Goal: Information Seeking & Learning: Check status

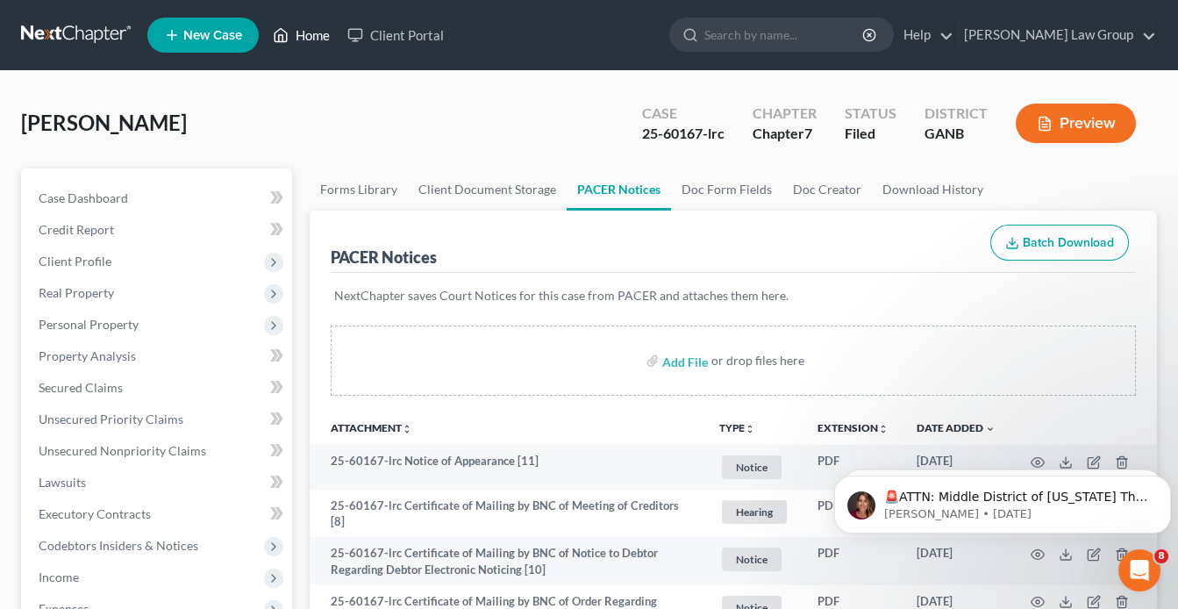
click at [318, 37] on link "Home" at bounding box center [301, 35] width 75 height 32
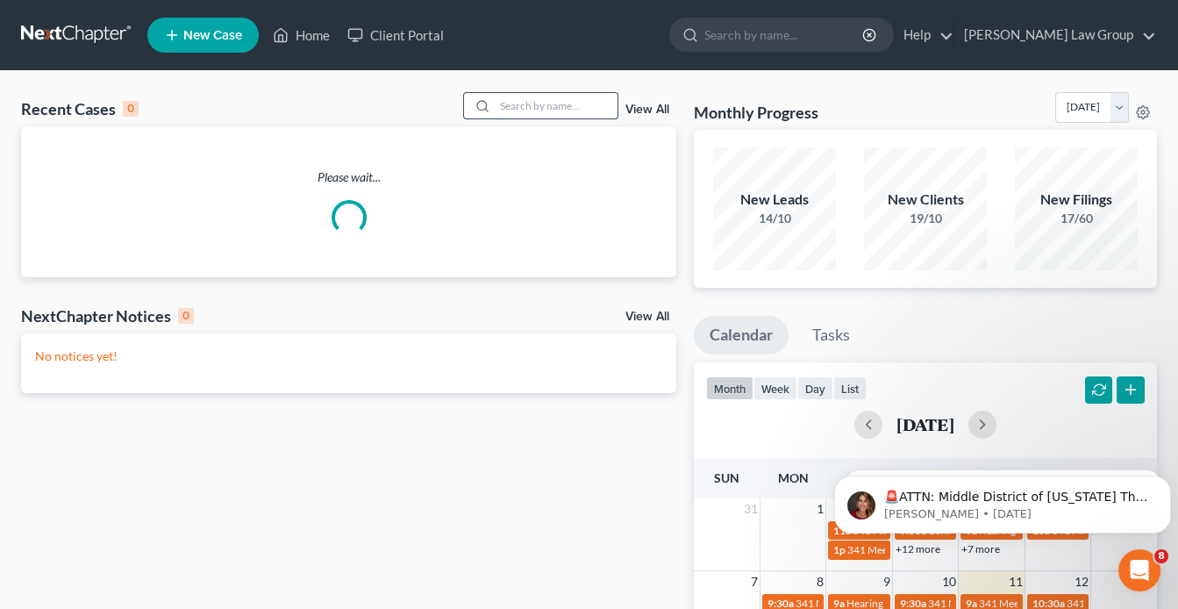
click at [564, 108] on input "search" at bounding box center [556, 105] width 123 height 25
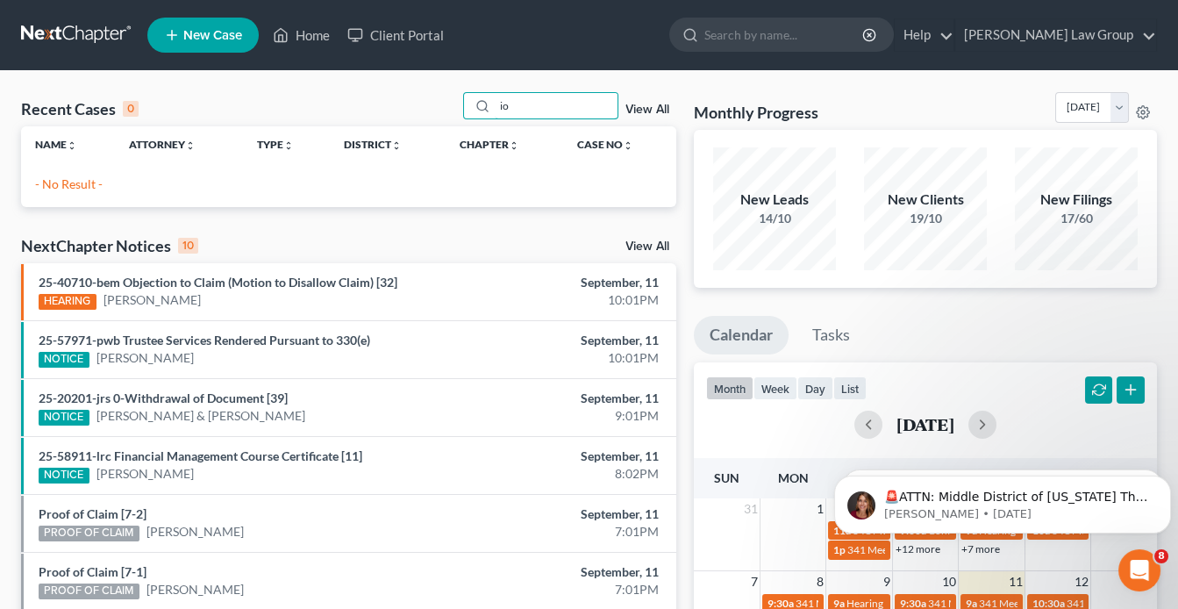
type input "i"
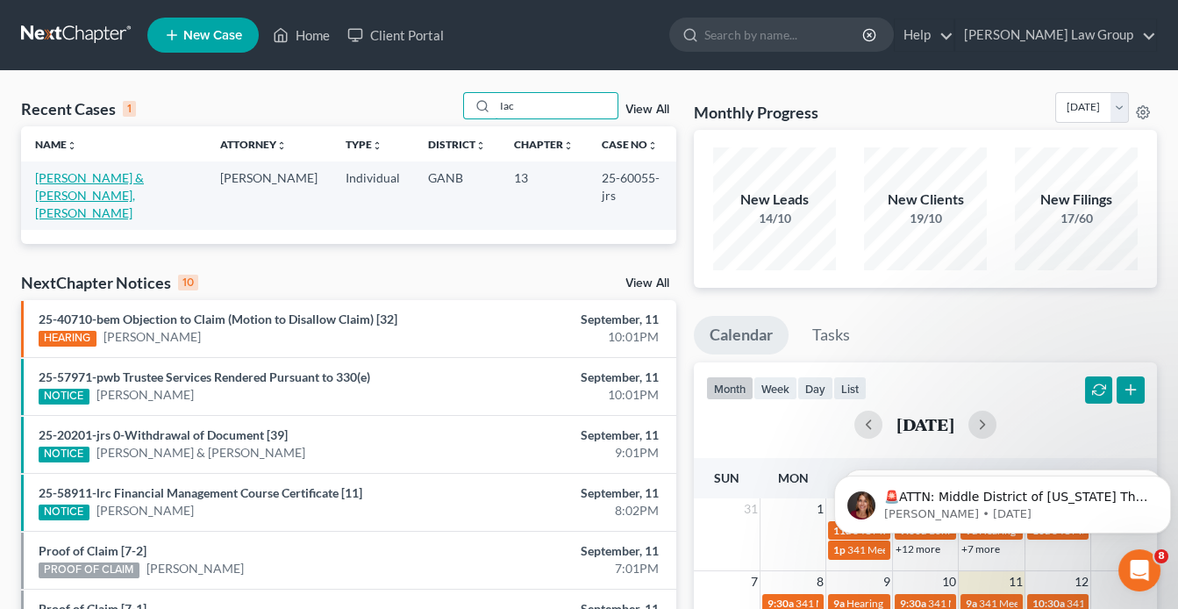
type input "Iac"
click at [121, 175] on link "[PERSON_NAME] & [PERSON_NAME], [PERSON_NAME]" at bounding box center [89, 195] width 109 height 50
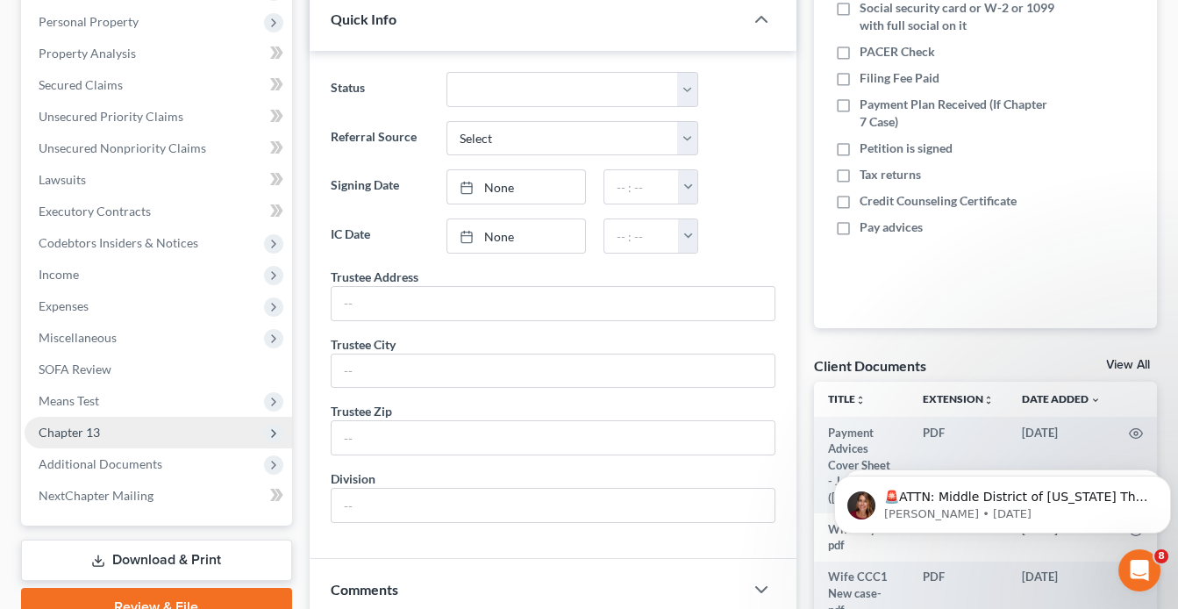
scroll to position [351, 0]
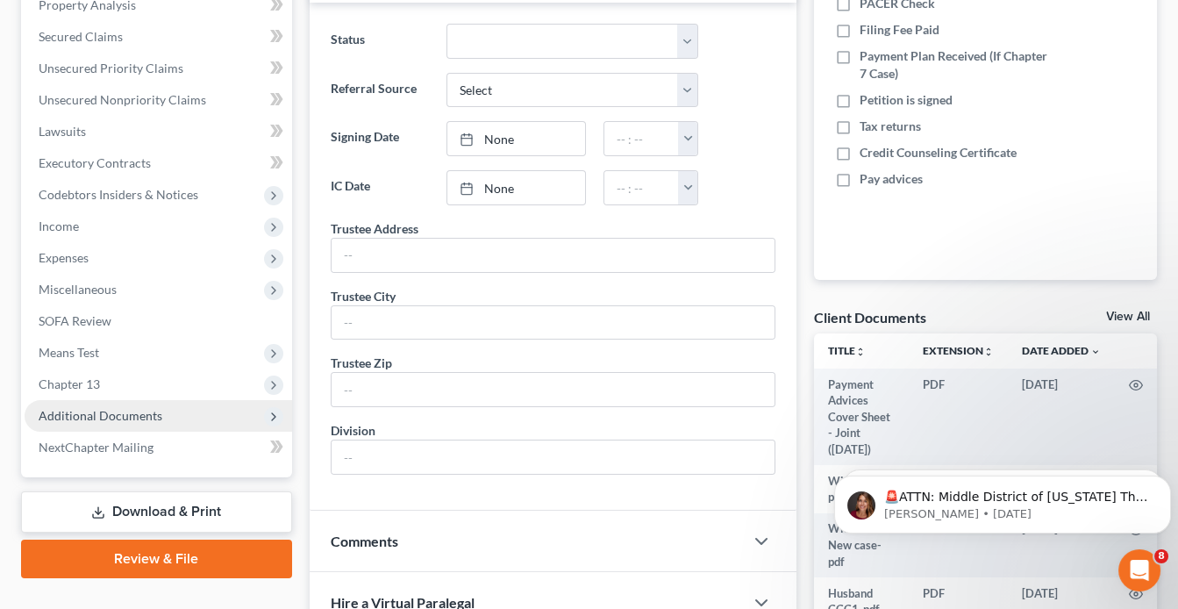
click at [141, 413] on span "Additional Documents" at bounding box center [101, 415] width 124 height 15
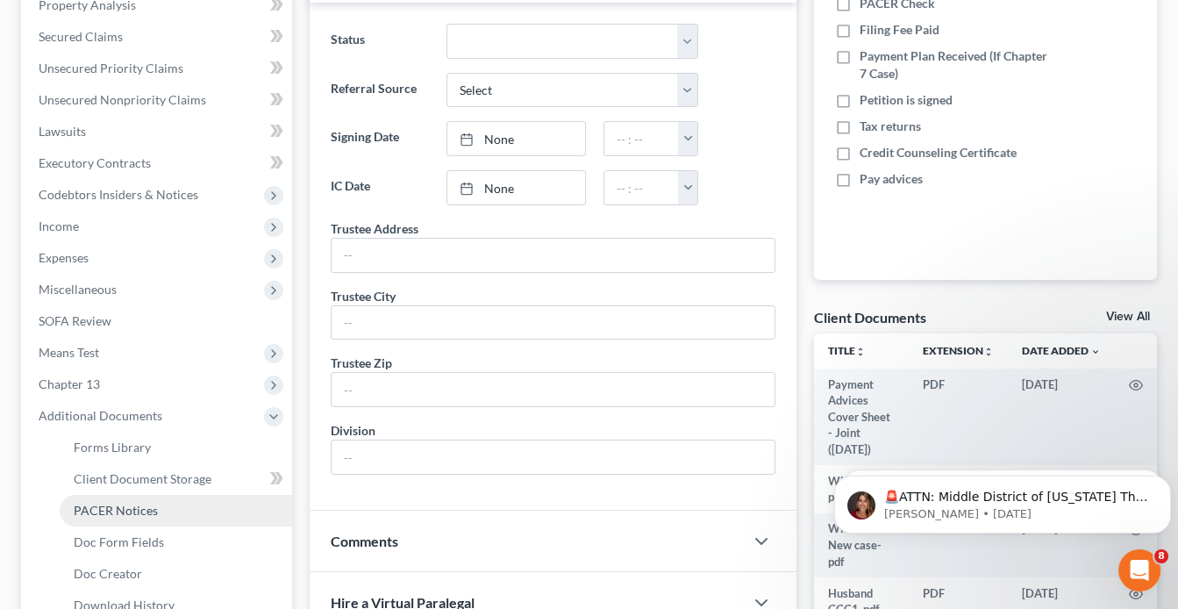
click at [181, 510] on link "PACER Notices" at bounding box center [176, 511] width 232 height 32
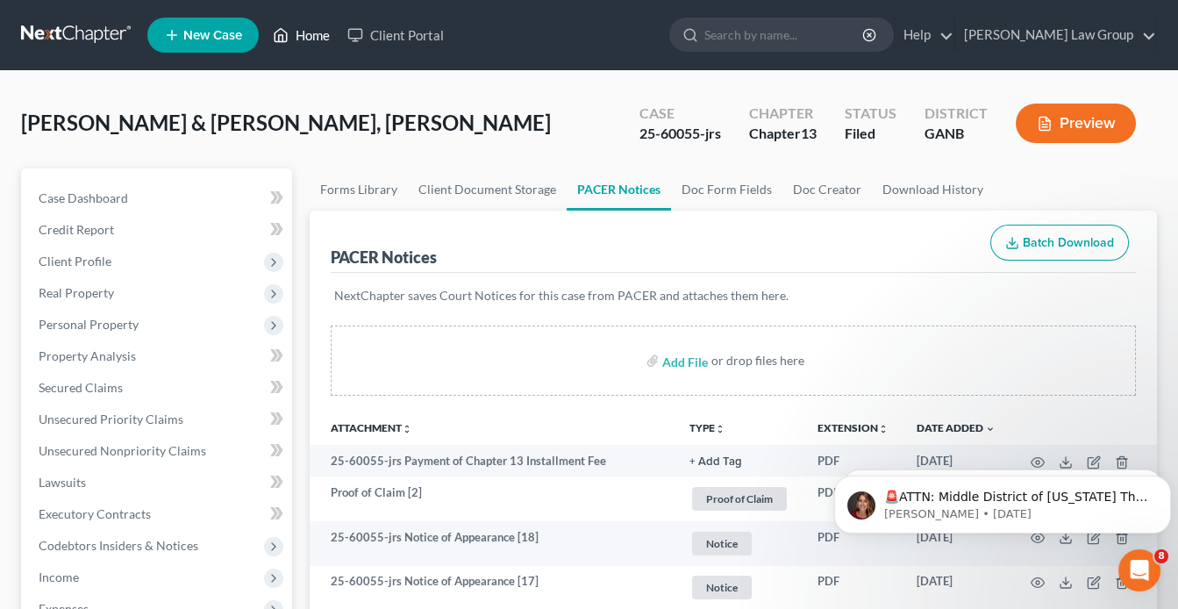
click at [312, 44] on link "Home" at bounding box center [301, 35] width 75 height 32
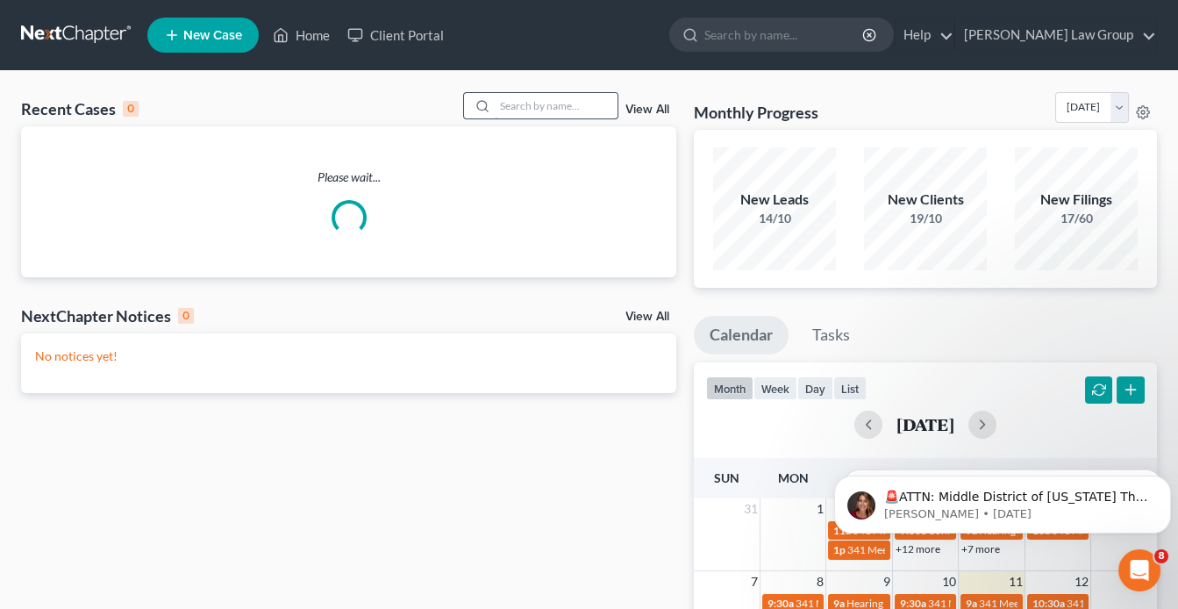
click at [552, 111] on input "search" at bounding box center [556, 105] width 123 height 25
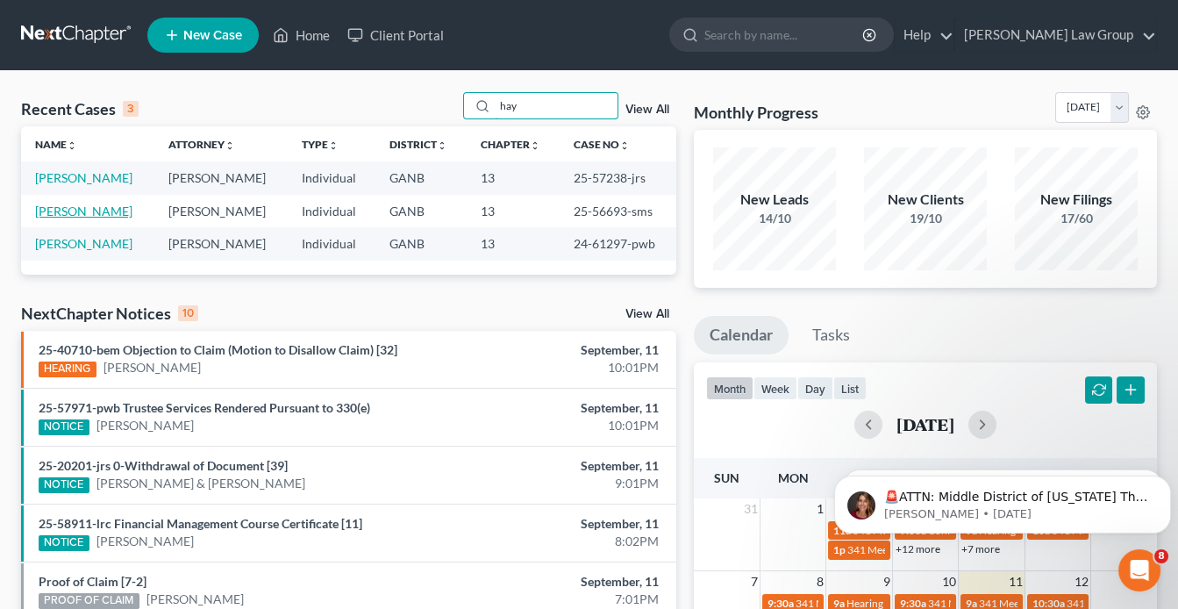
type input "hay"
click at [82, 210] on link "[PERSON_NAME]" at bounding box center [83, 210] width 97 height 15
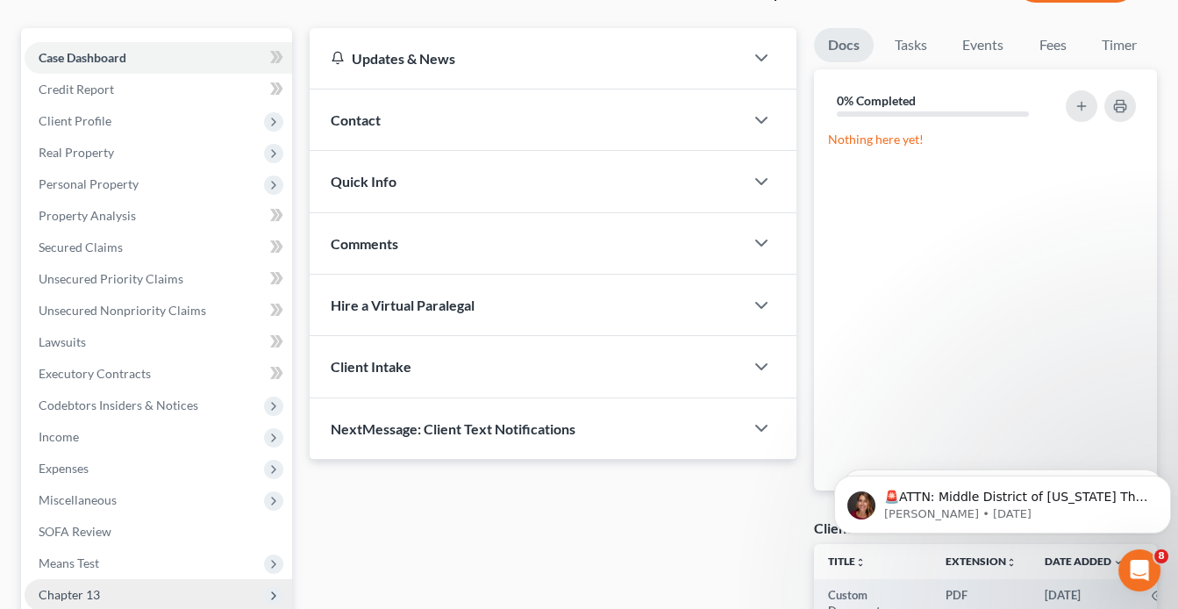
scroll to position [351, 0]
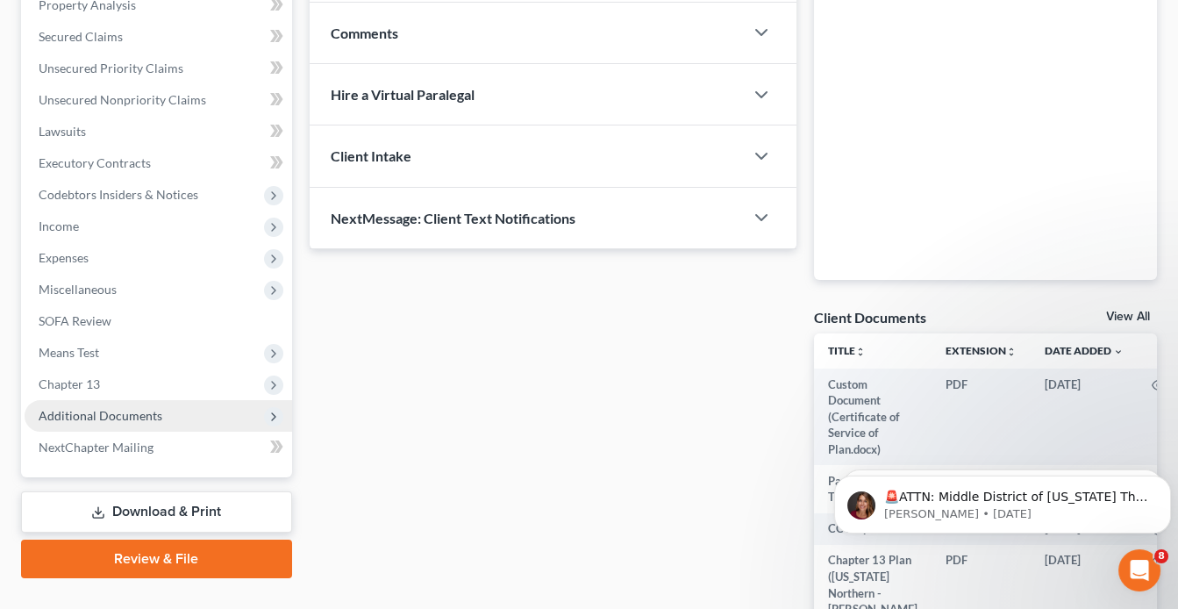
click at [155, 410] on span "Additional Documents" at bounding box center [101, 415] width 124 height 15
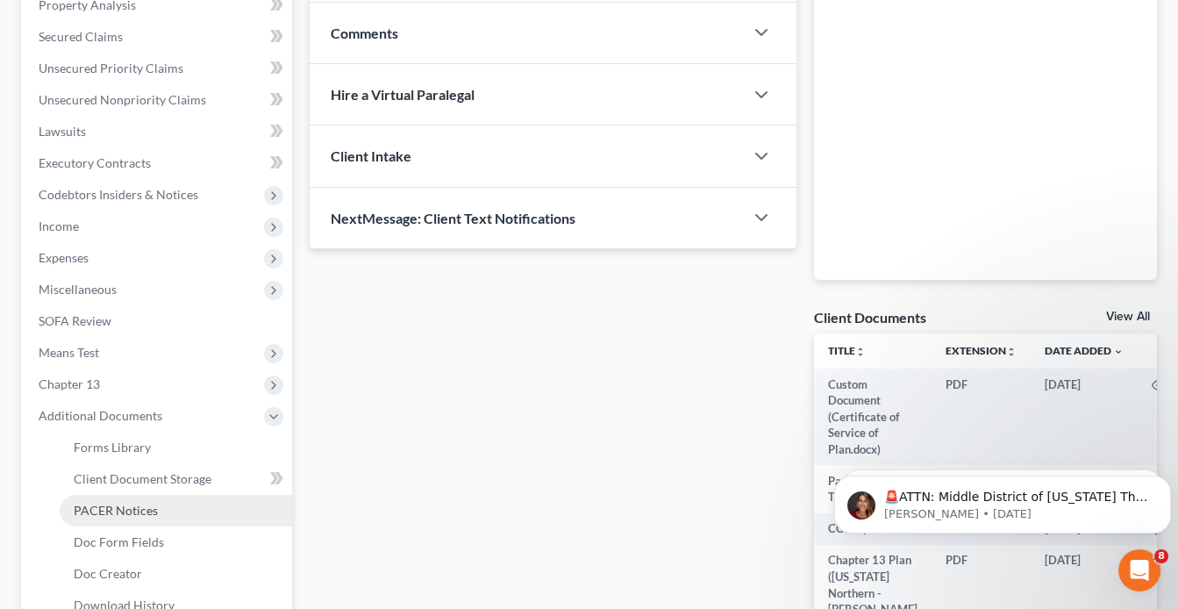
click at [156, 506] on link "PACER Notices" at bounding box center [176, 511] width 232 height 32
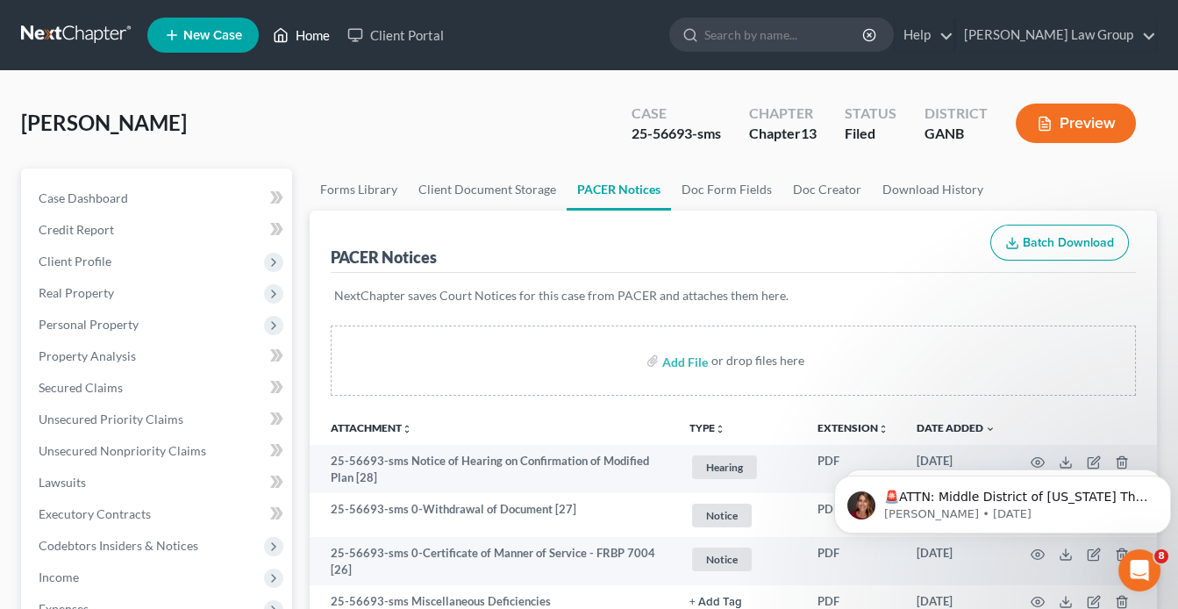
drag, startPoint x: 310, startPoint y: 30, endPoint x: 523, endPoint y: 132, distance: 235.8
click at [310, 30] on link "Home" at bounding box center [301, 35] width 75 height 32
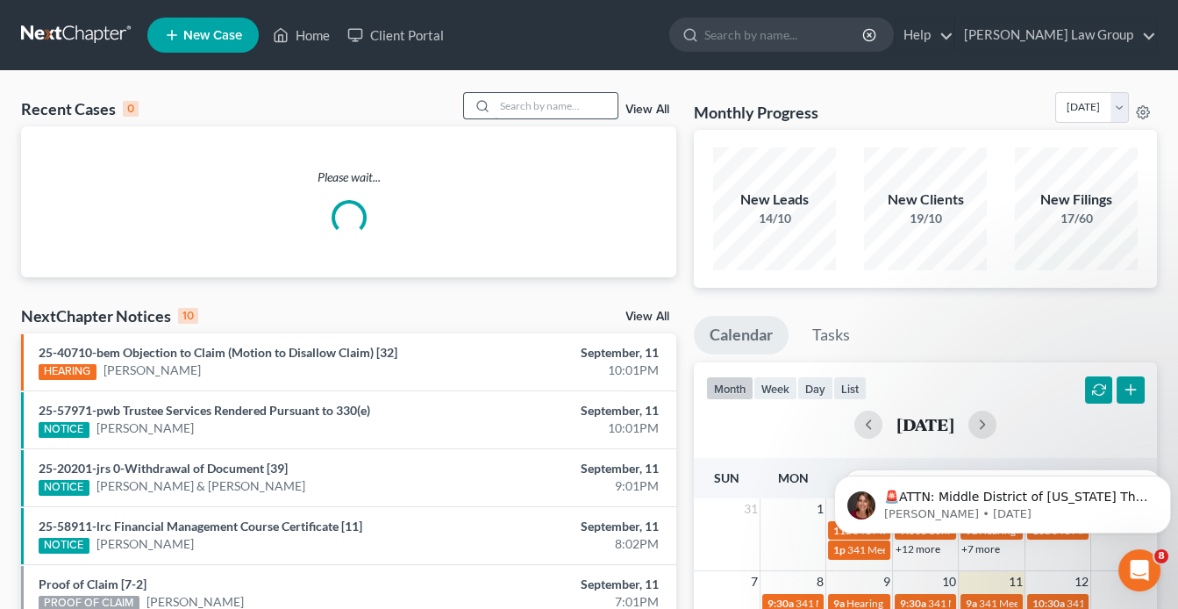
click at [503, 105] on input "search" at bounding box center [556, 105] width 123 height 25
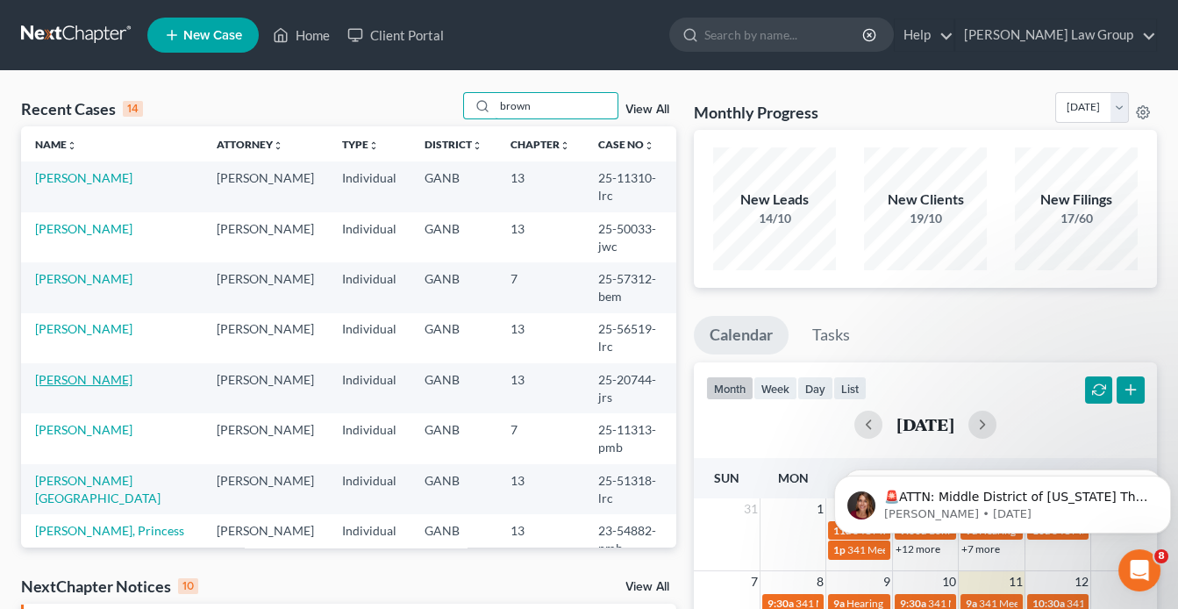
type input "brown"
click at [108, 372] on link "[PERSON_NAME]" at bounding box center [83, 379] width 97 height 15
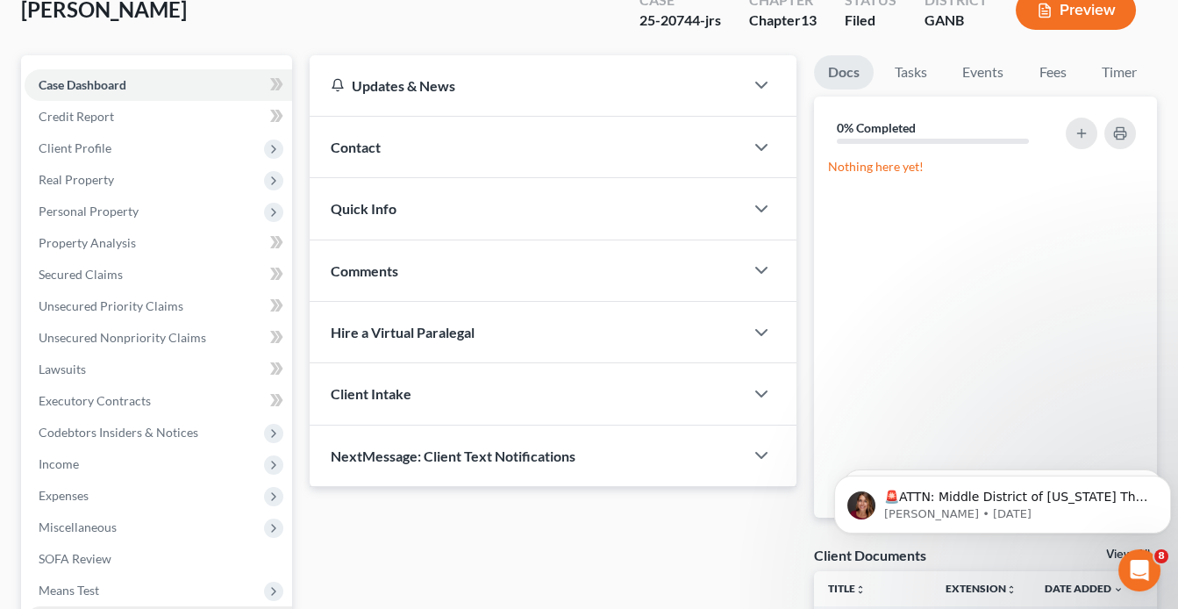
scroll to position [211, 0]
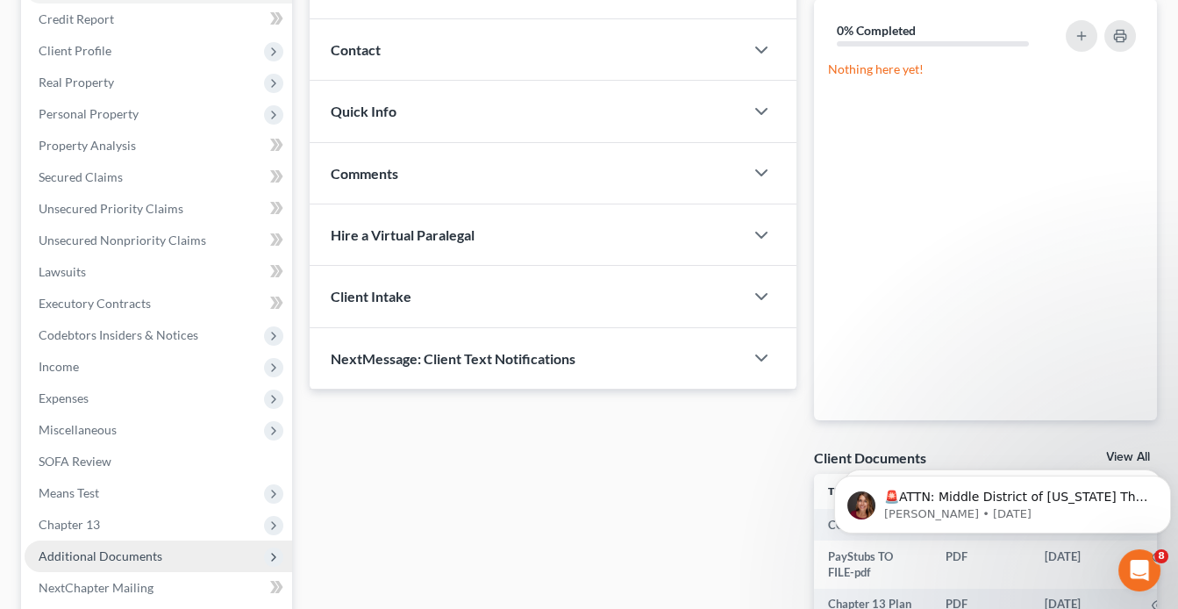
click at [133, 546] on span "Additional Documents" at bounding box center [159, 556] width 268 height 32
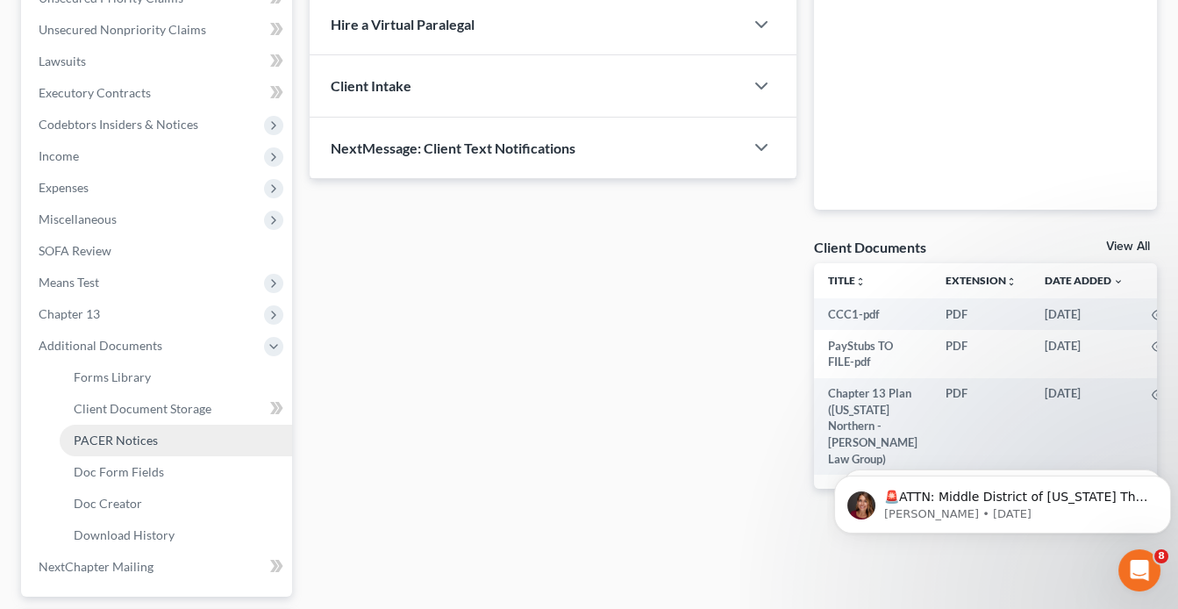
click at [142, 439] on span "PACER Notices" at bounding box center [116, 439] width 84 height 15
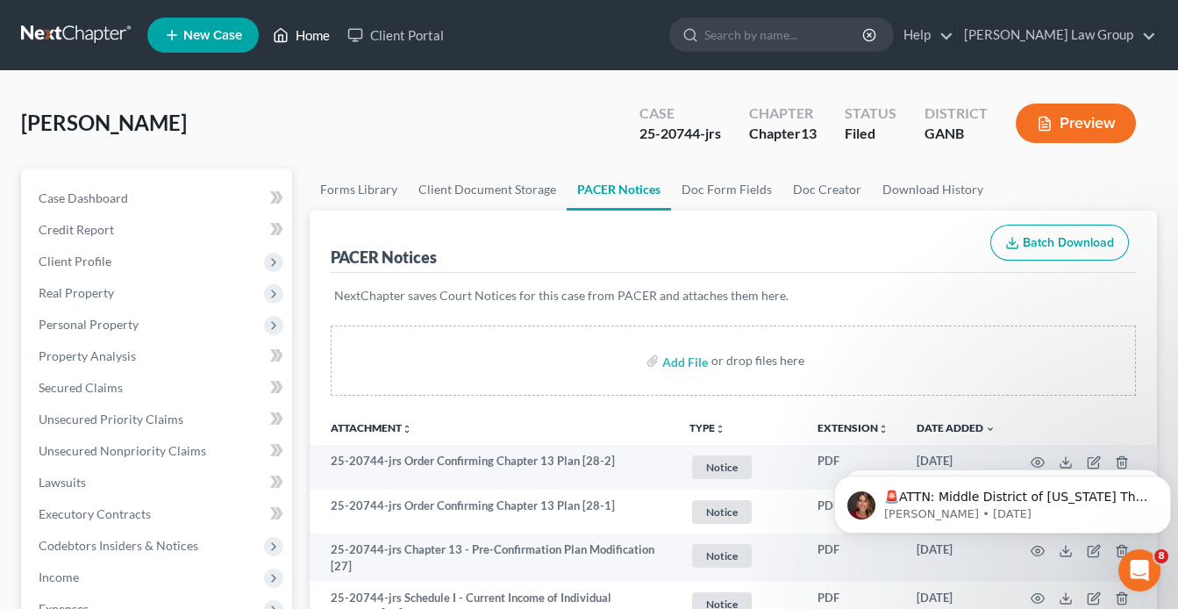
click at [311, 33] on link "Home" at bounding box center [301, 35] width 75 height 32
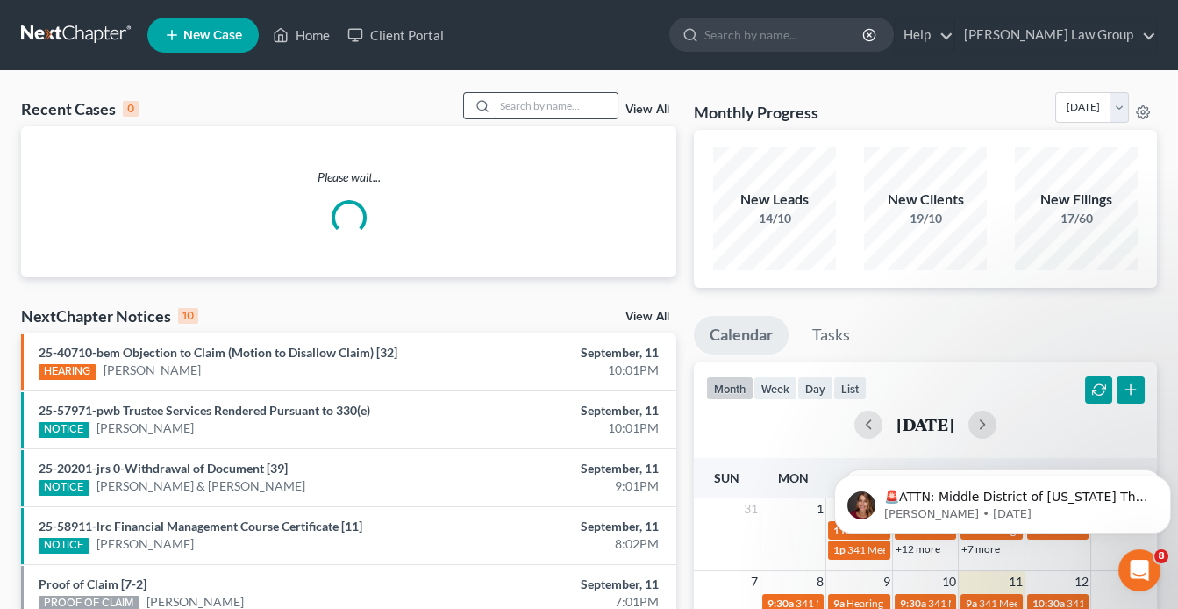
click at [544, 103] on input "search" at bounding box center [556, 105] width 123 height 25
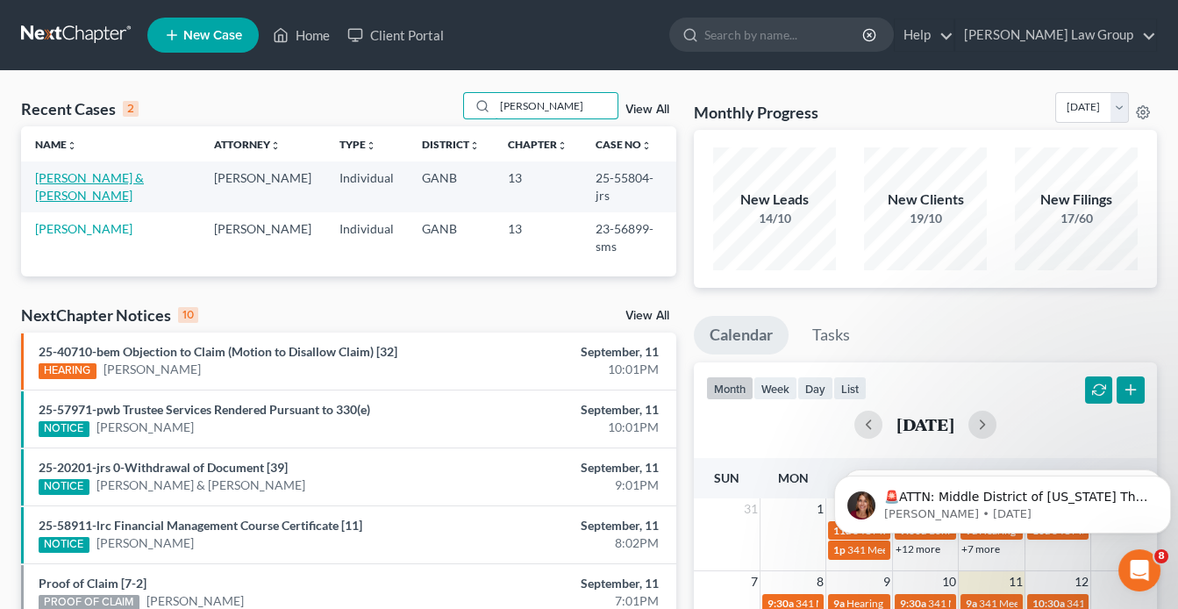
type input "[PERSON_NAME]"
click at [110, 179] on link "[PERSON_NAME] & [PERSON_NAME]" at bounding box center [89, 186] width 109 height 32
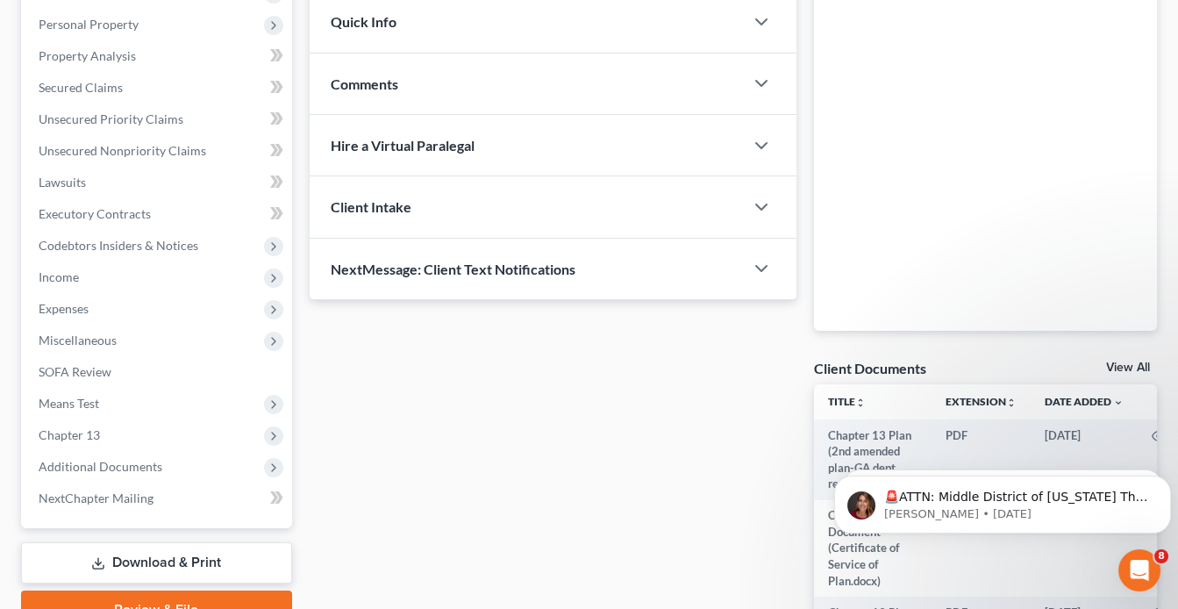
scroll to position [421, 0]
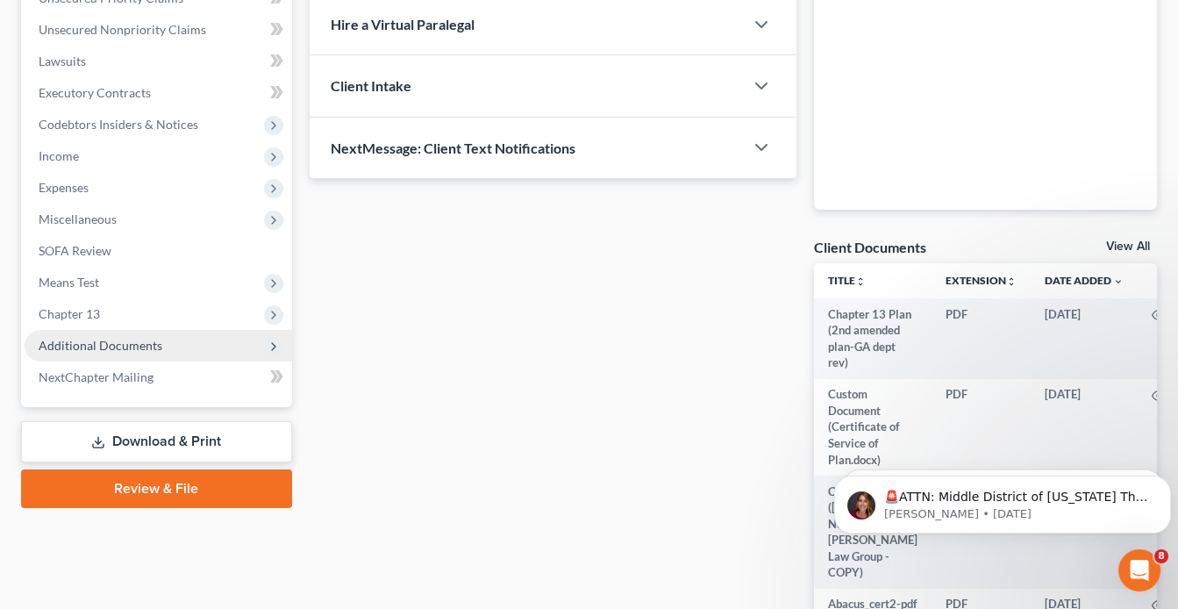
click at [165, 341] on span "Additional Documents" at bounding box center [159, 346] width 268 height 32
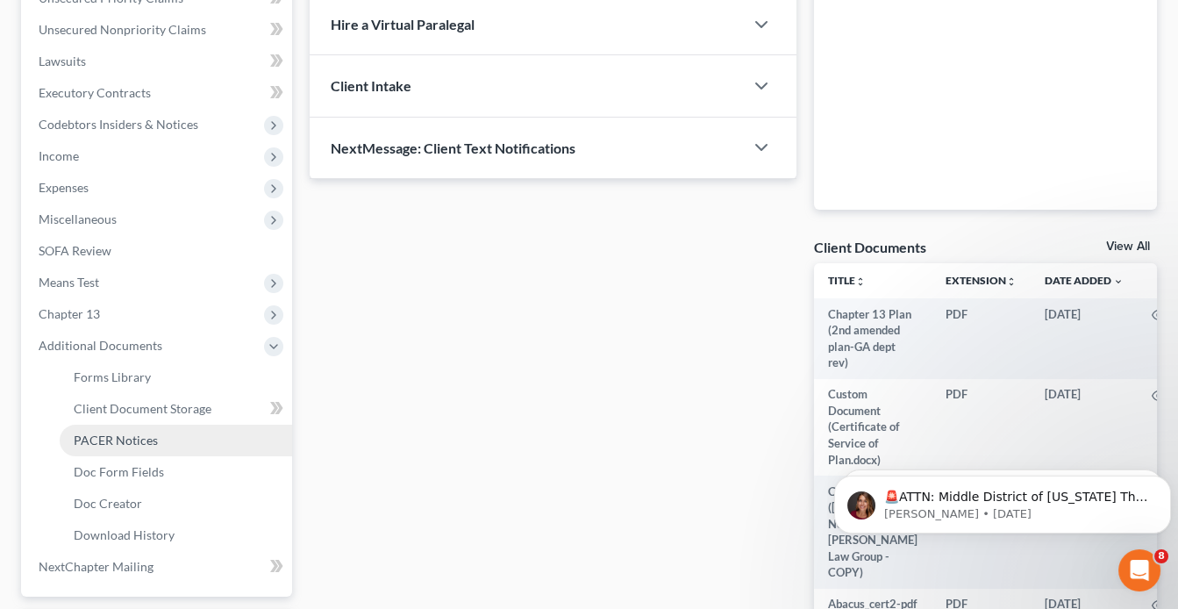
click at [167, 436] on link "PACER Notices" at bounding box center [176, 441] width 232 height 32
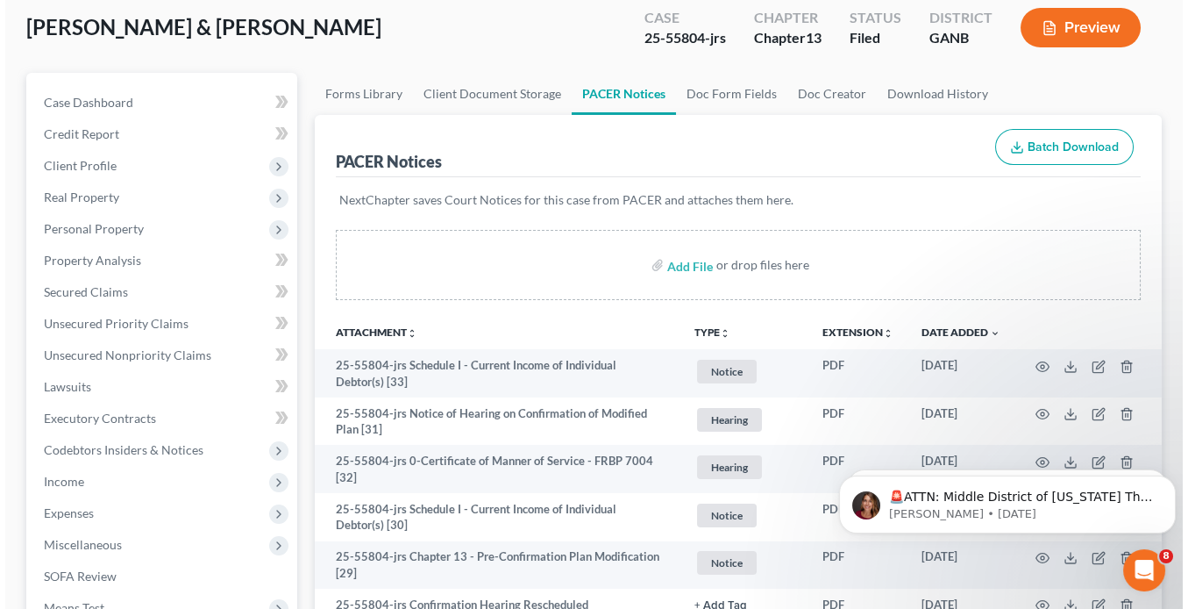
scroll to position [140, 0]
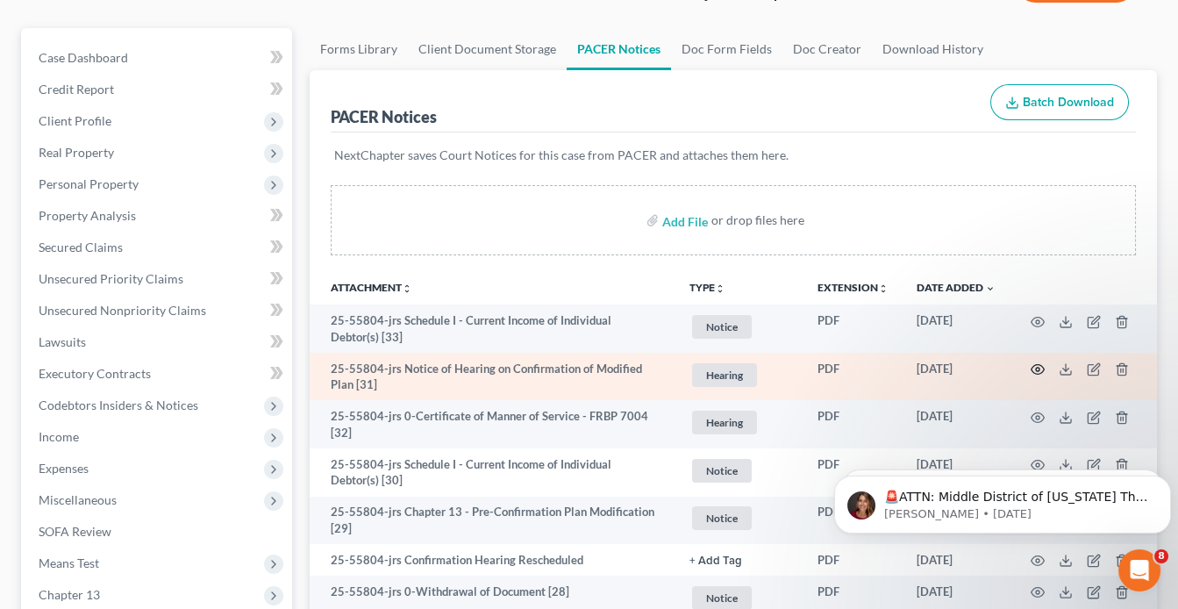
click at [1034, 365] on icon "button" at bounding box center [1037, 370] width 13 height 10
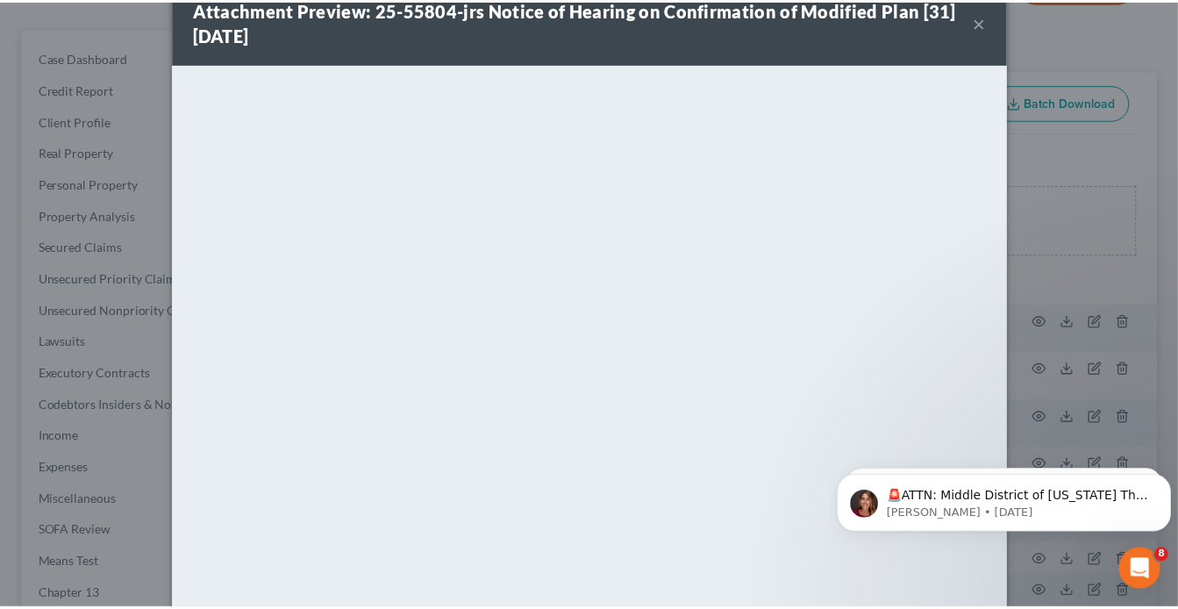
scroll to position [0, 0]
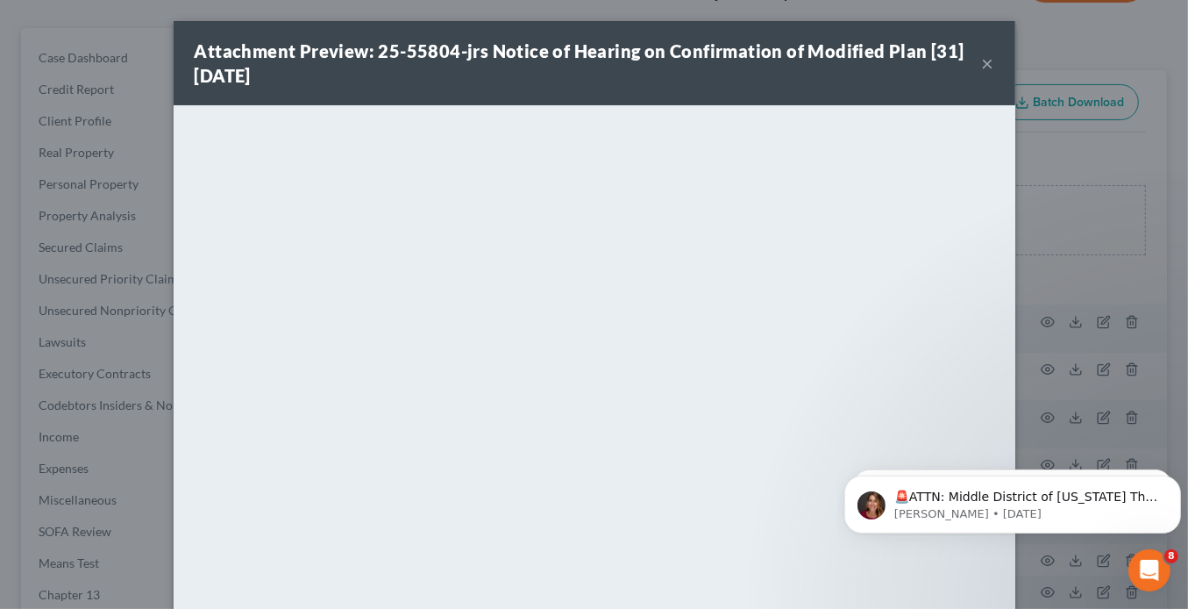
click at [982, 62] on button "×" at bounding box center [988, 63] width 12 height 21
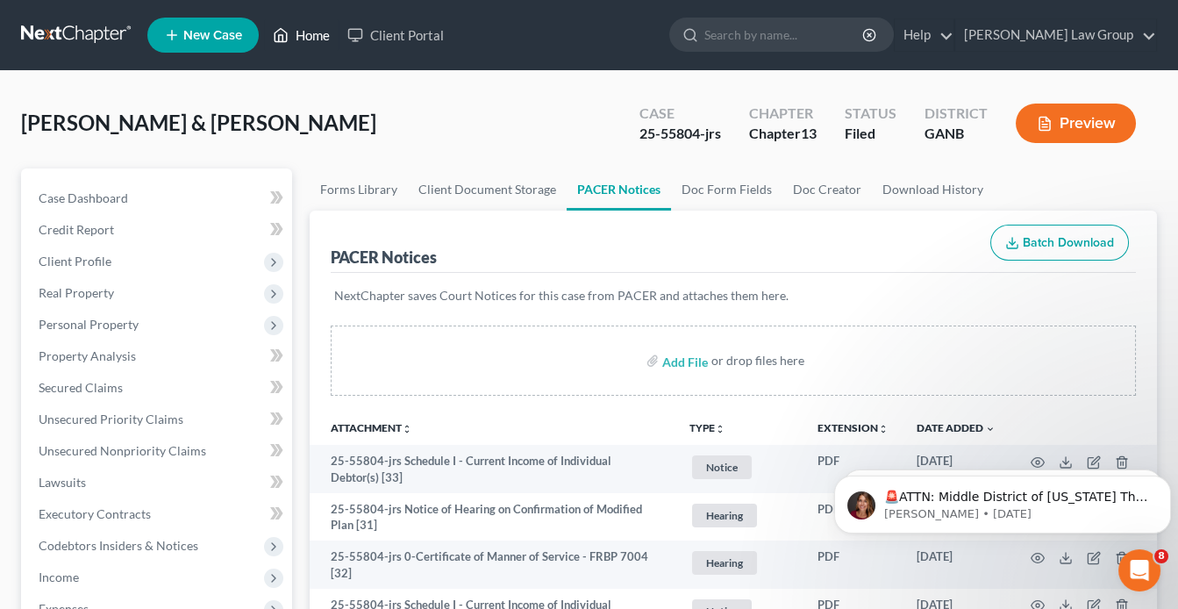
click at [314, 33] on link "Home" at bounding box center [301, 35] width 75 height 32
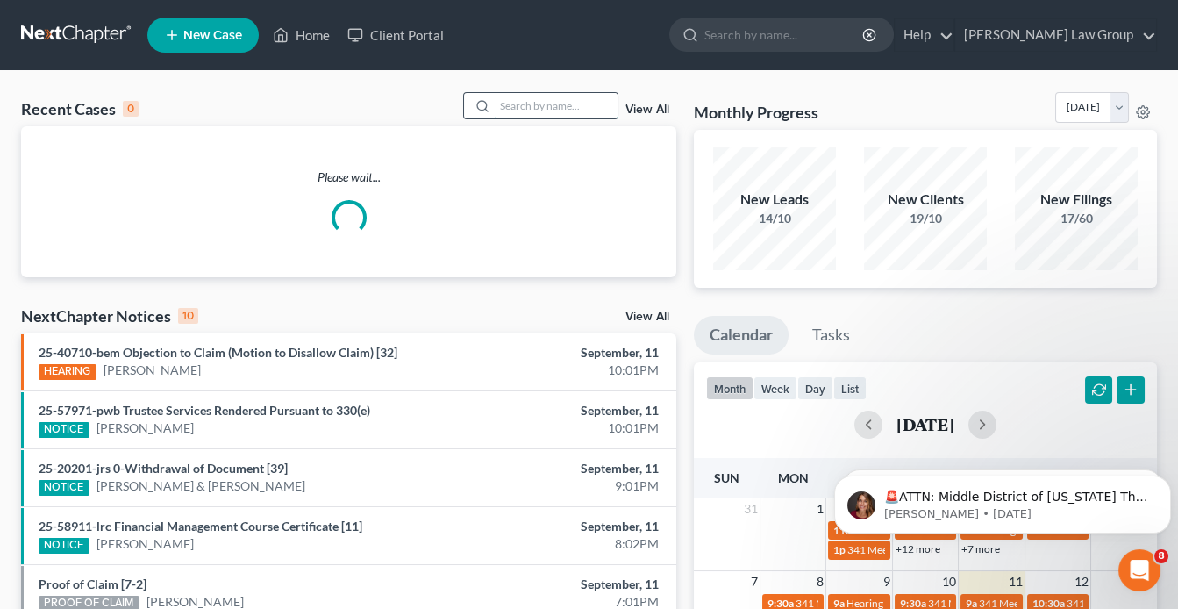
drag, startPoint x: 544, startPoint y: 103, endPoint x: 544, endPoint y: 114, distance: 10.5
click at [544, 114] on input "search" at bounding box center [556, 105] width 123 height 25
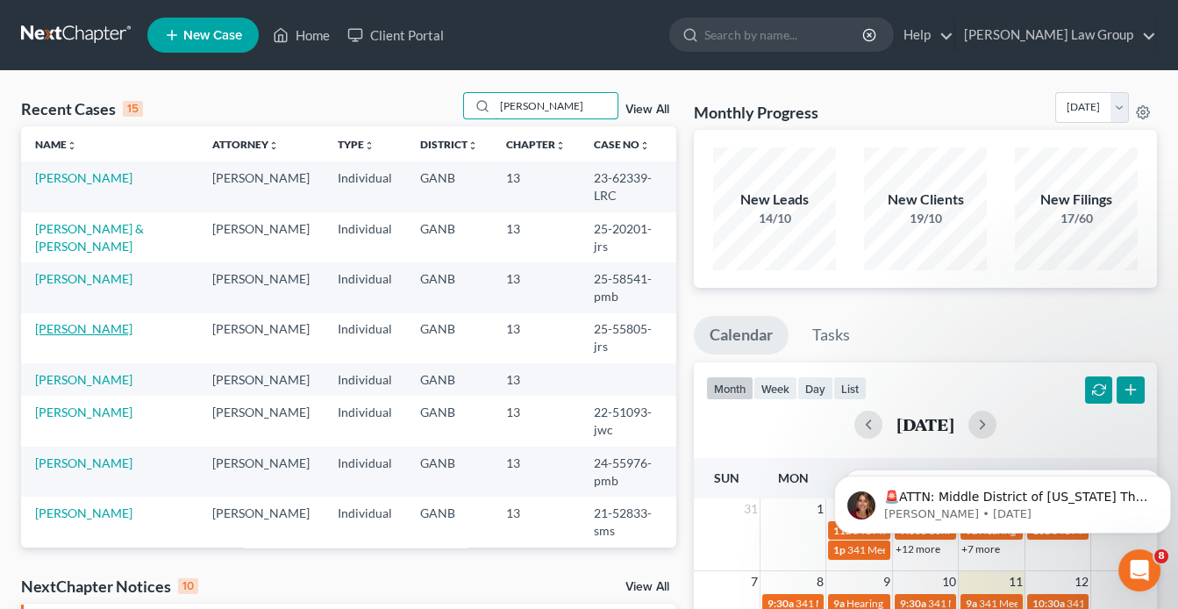
type input "[PERSON_NAME]"
click at [104, 331] on link "[PERSON_NAME]" at bounding box center [83, 328] width 97 height 15
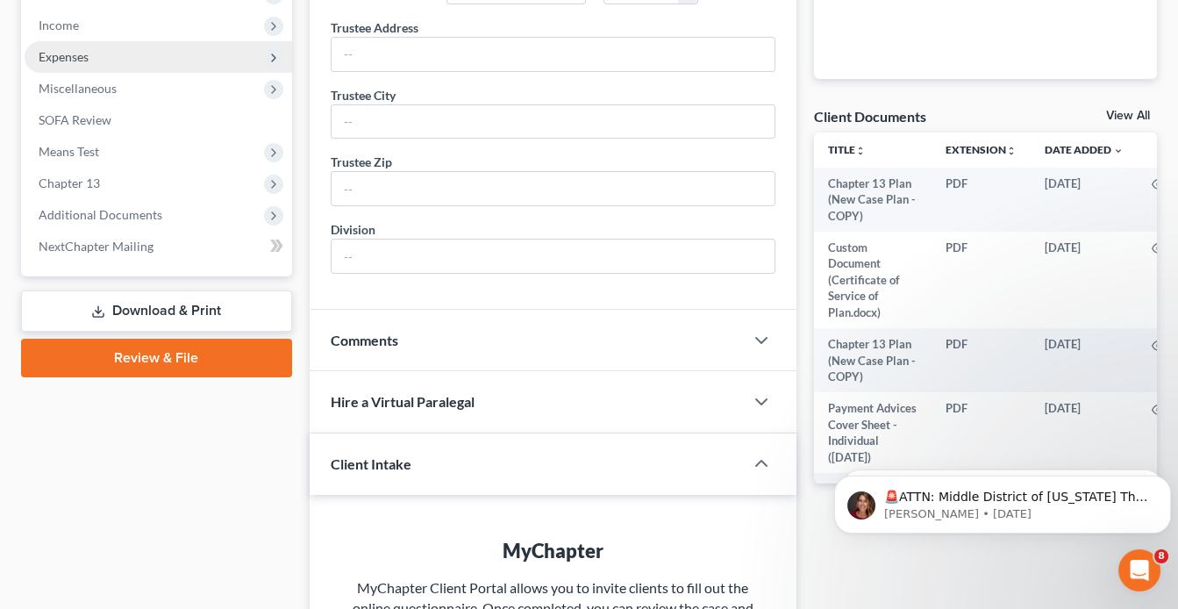
scroll to position [561, 0]
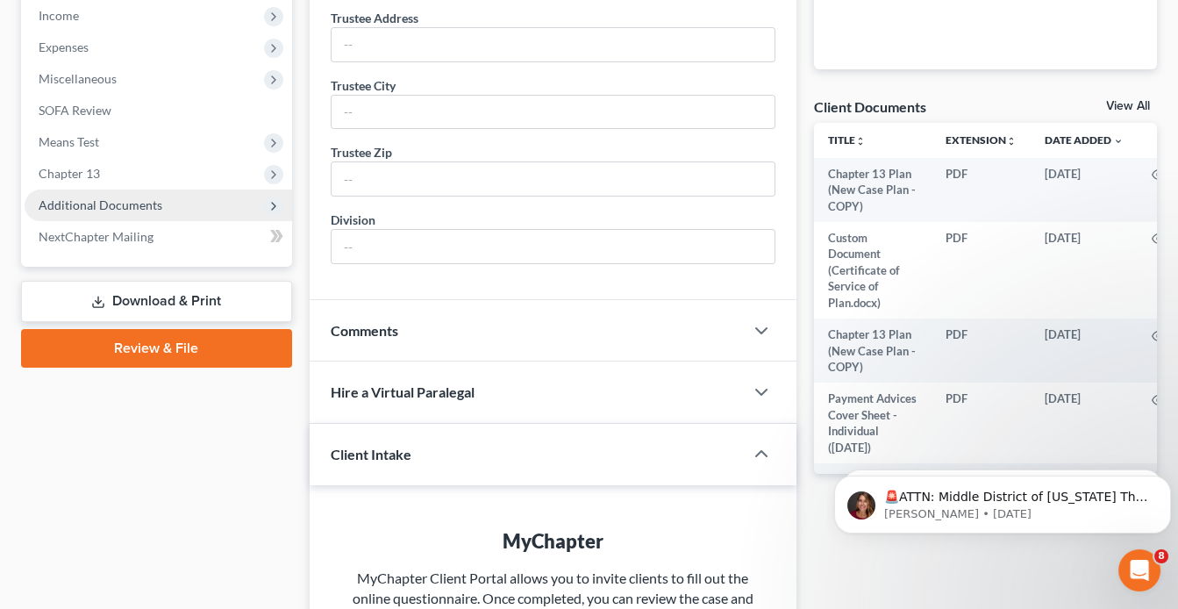
drag, startPoint x: 125, startPoint y: 208, endPoint x: 135, endPoint y: 206, distance: 10.7
click at [125, 208] on span "Additional Documents" at bounding box center [101, 204] width 124 height 15
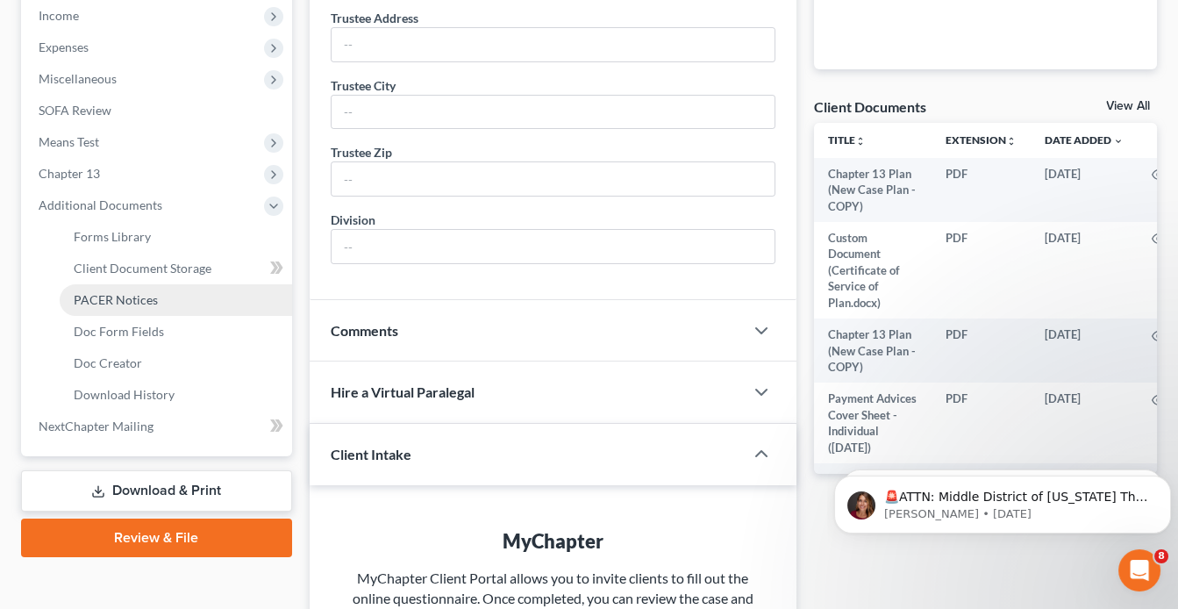
click at [130, 294] on span "PACER Notices" at bounding box center [116, 299] width 84 height 15
